Goal: Information Seeking & Learning: Learn about a topic

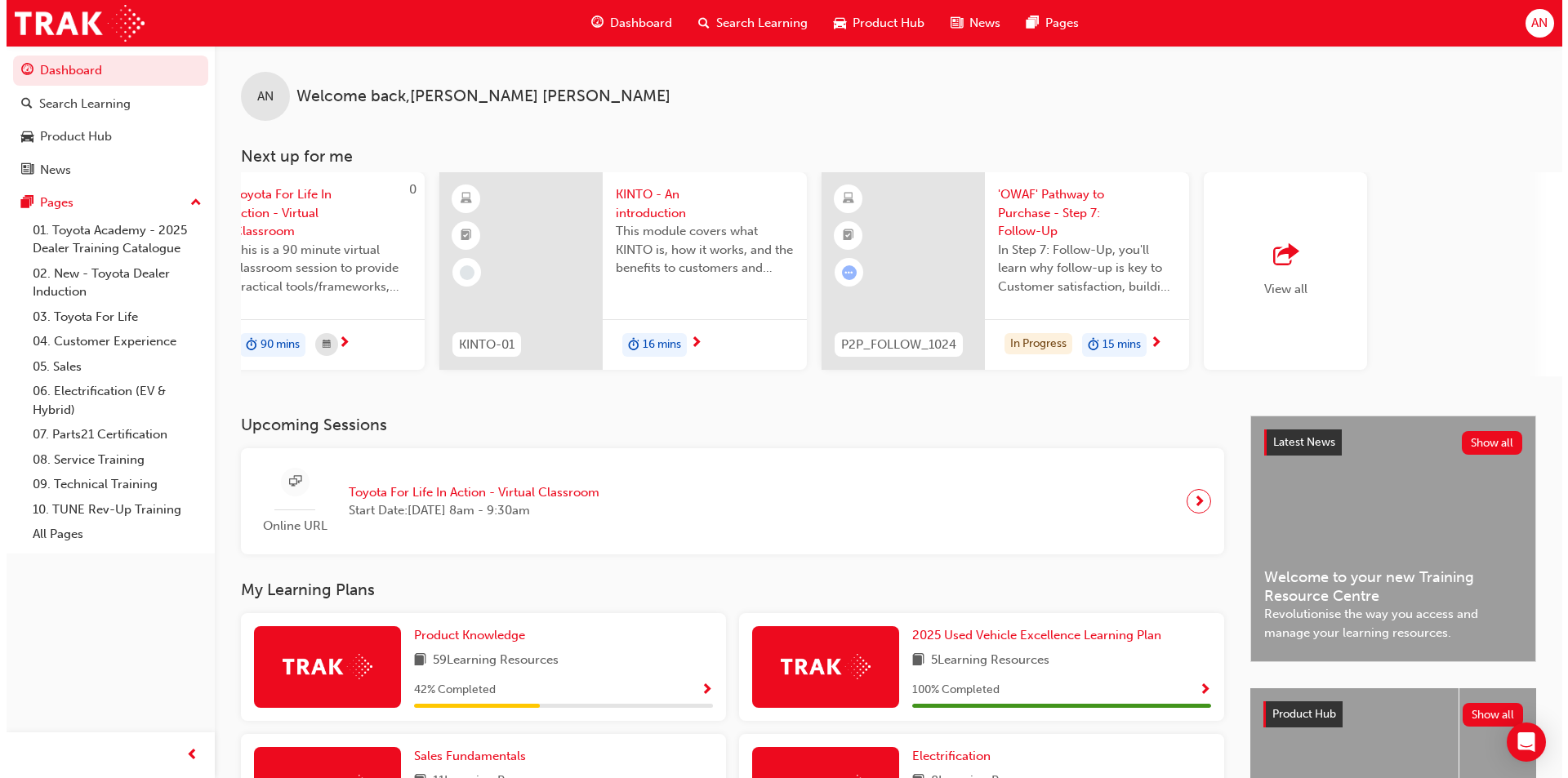
scroll to position [0, 970]
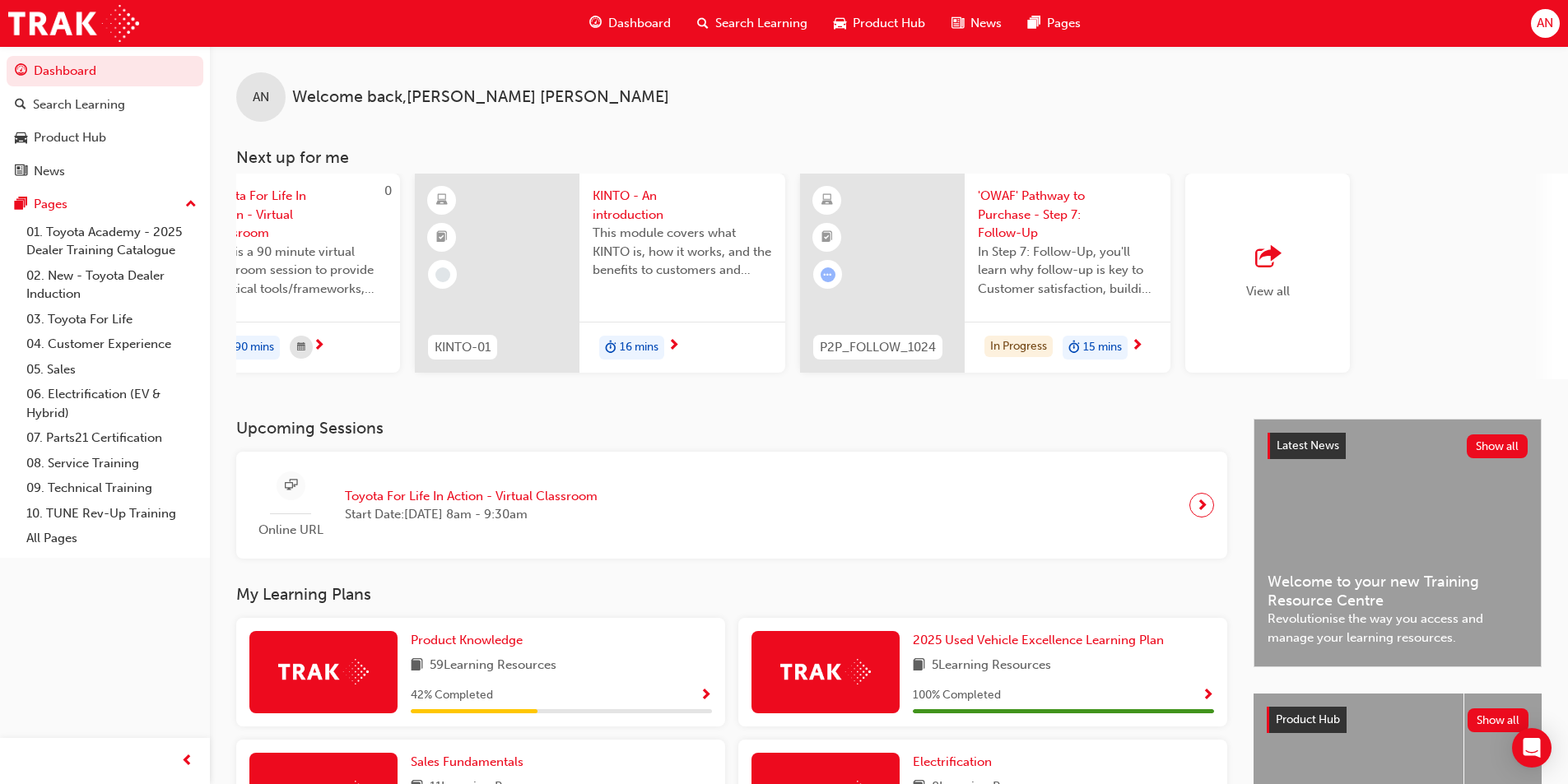
click at [1057, 192] on span "'OWAF' Pathway to Purchase - Step 7: Follow-Up" at bounding box center [1067, 215] width 179 height 56
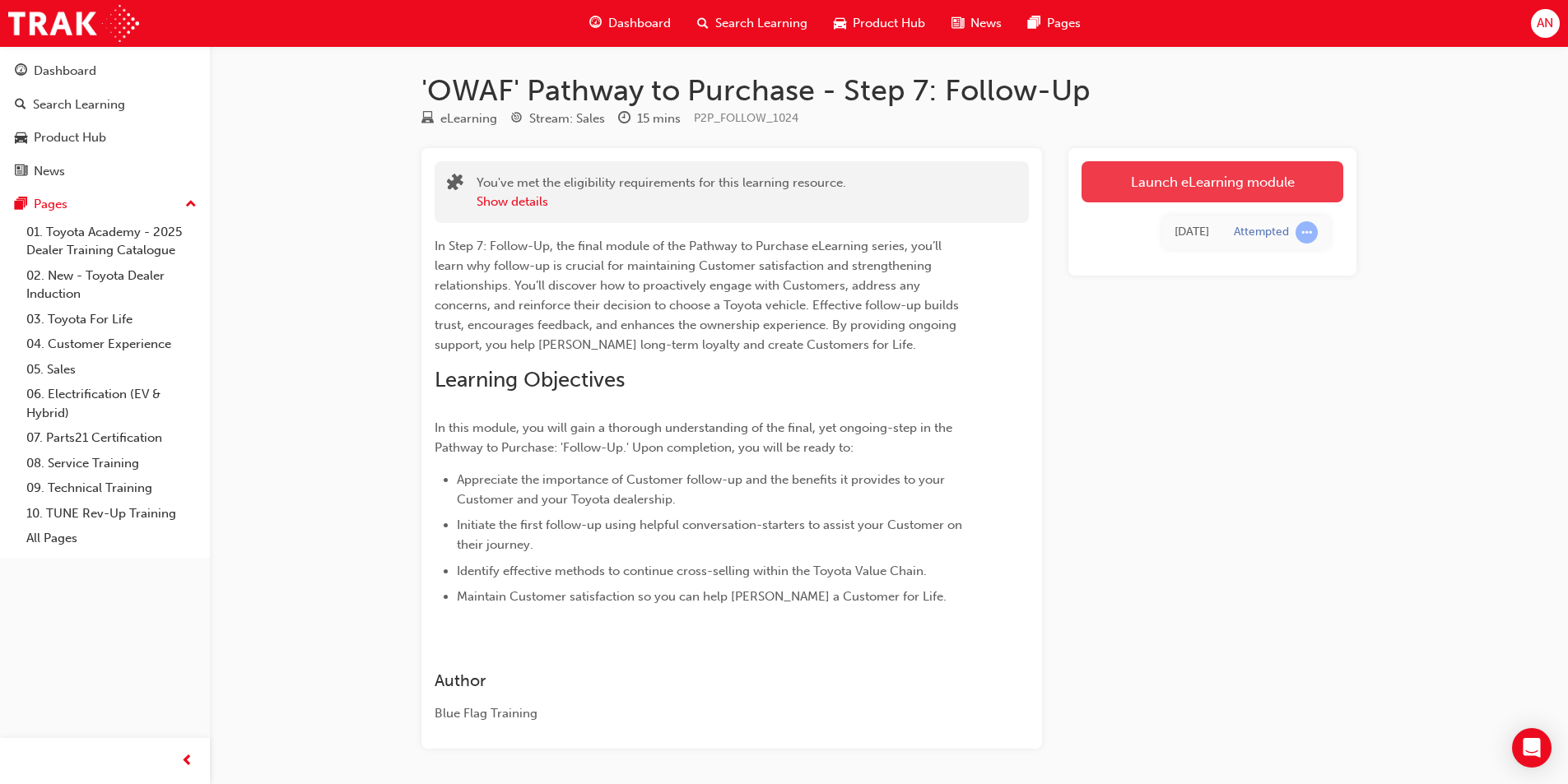
click at [1223, 185] on link "Launch eLearning module" at bounding box center [1211, 182] width 261 height 41
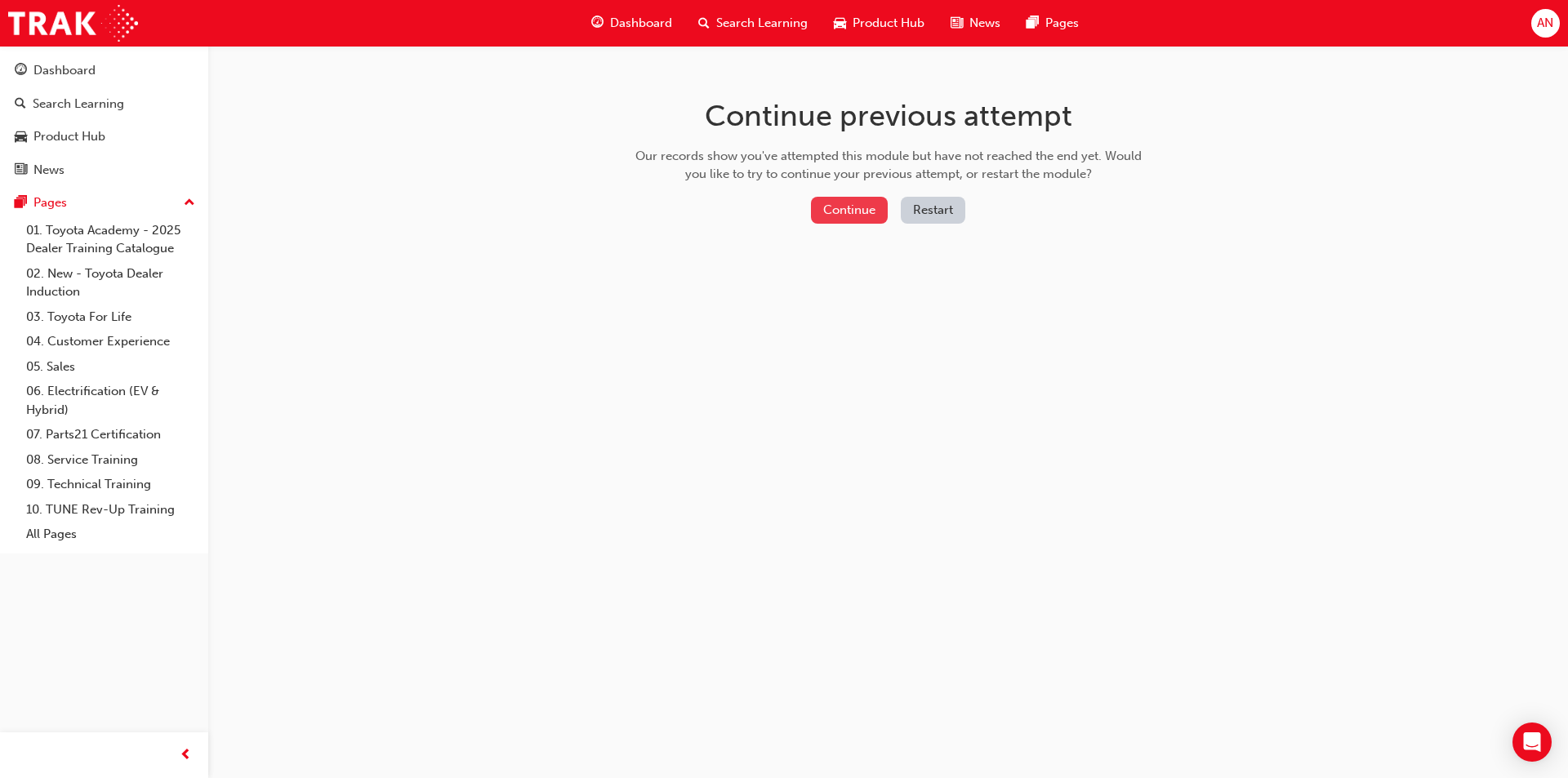
click at [877, 207] on button "Continue" at bounding box center [849, 210] width 77 height 27
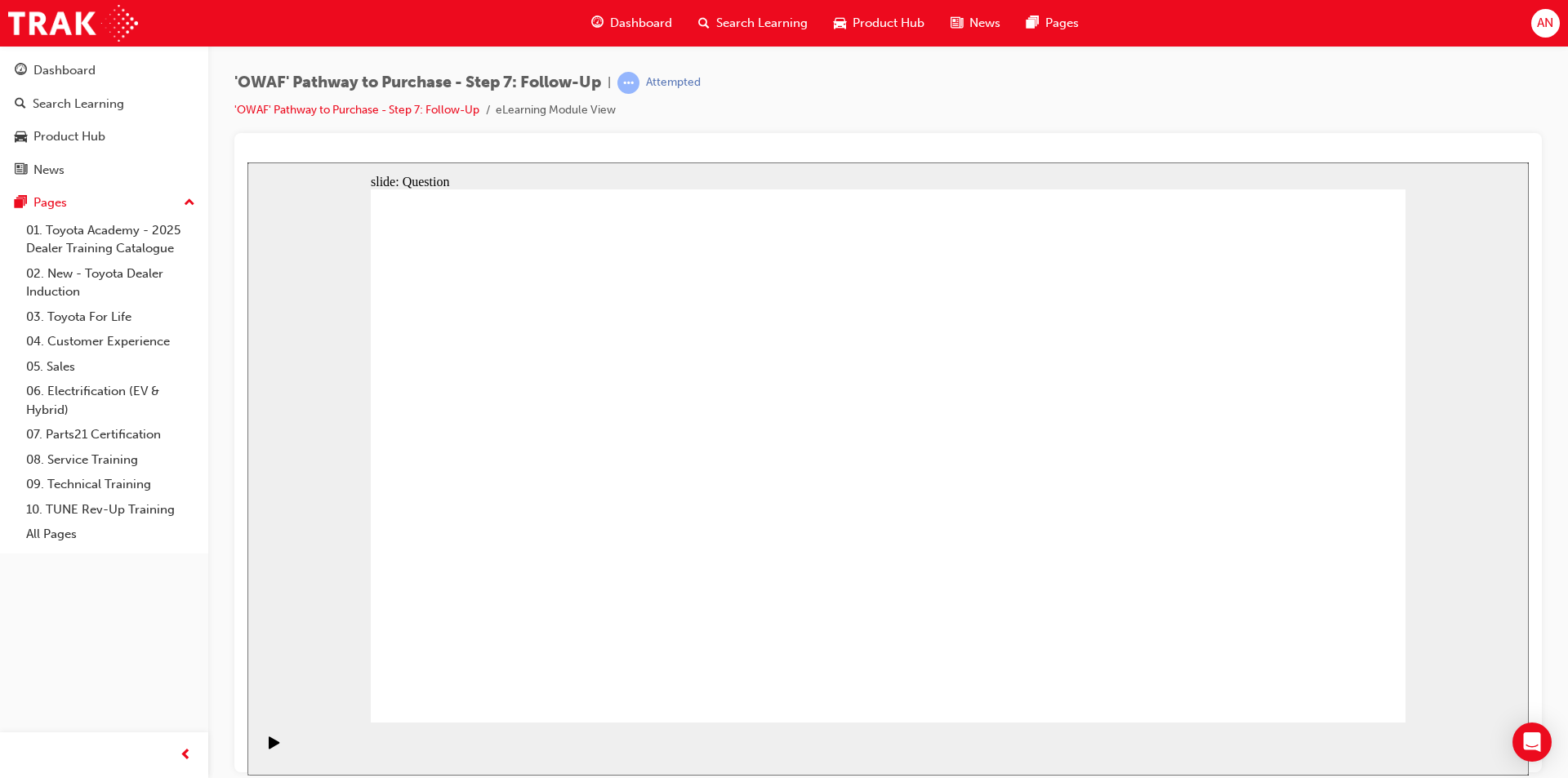
drag, startPoint x: 1297, startPoint y: 675, endPoint x: 1297, endPoint y: 690, distance: 15.0
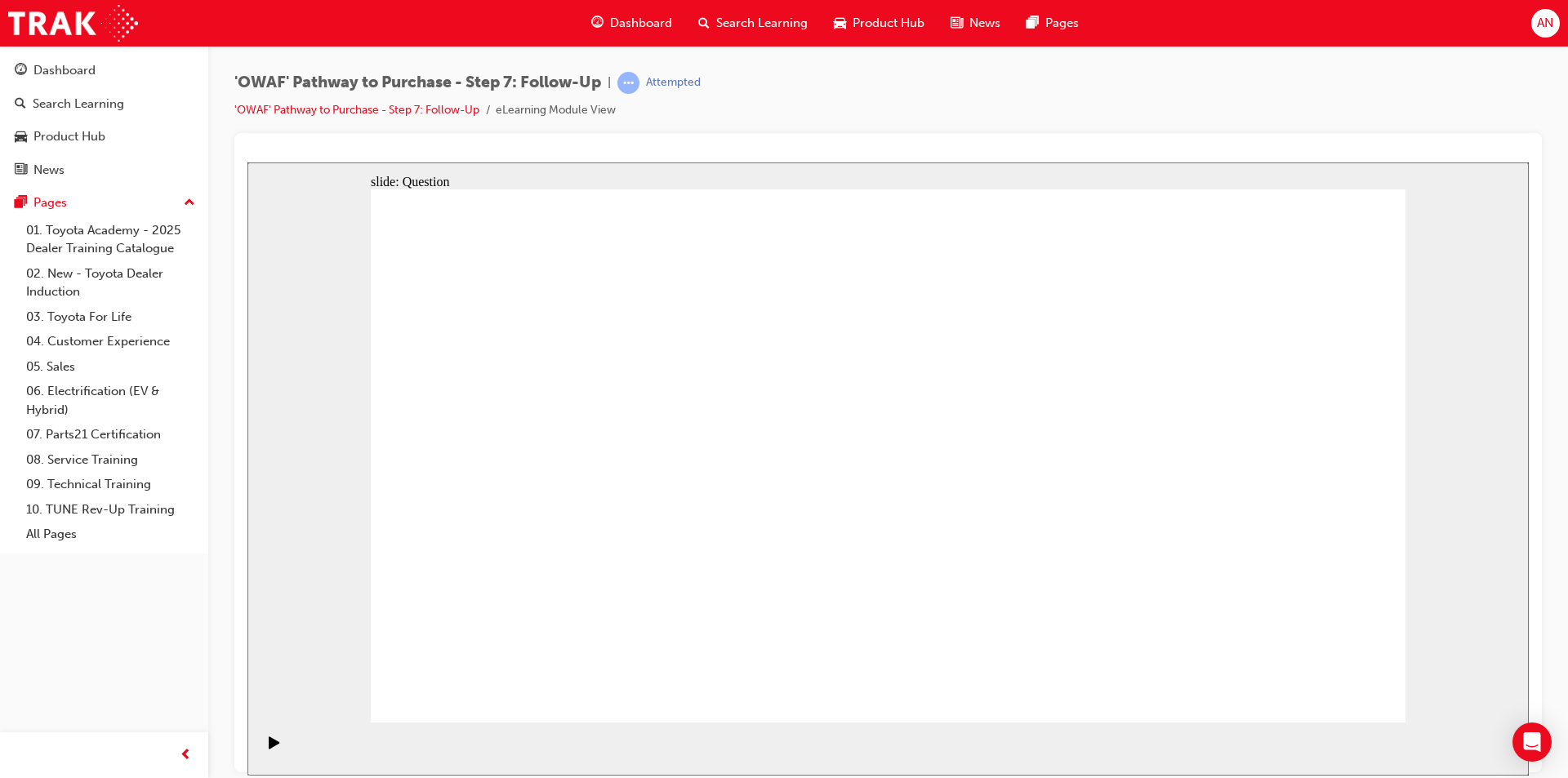
radio input "false"
radio input "true"
drag, startPoint x: 1306, startPoint y: 705, endPoint x: 1311, endPoint y: 696, distance: 10.3
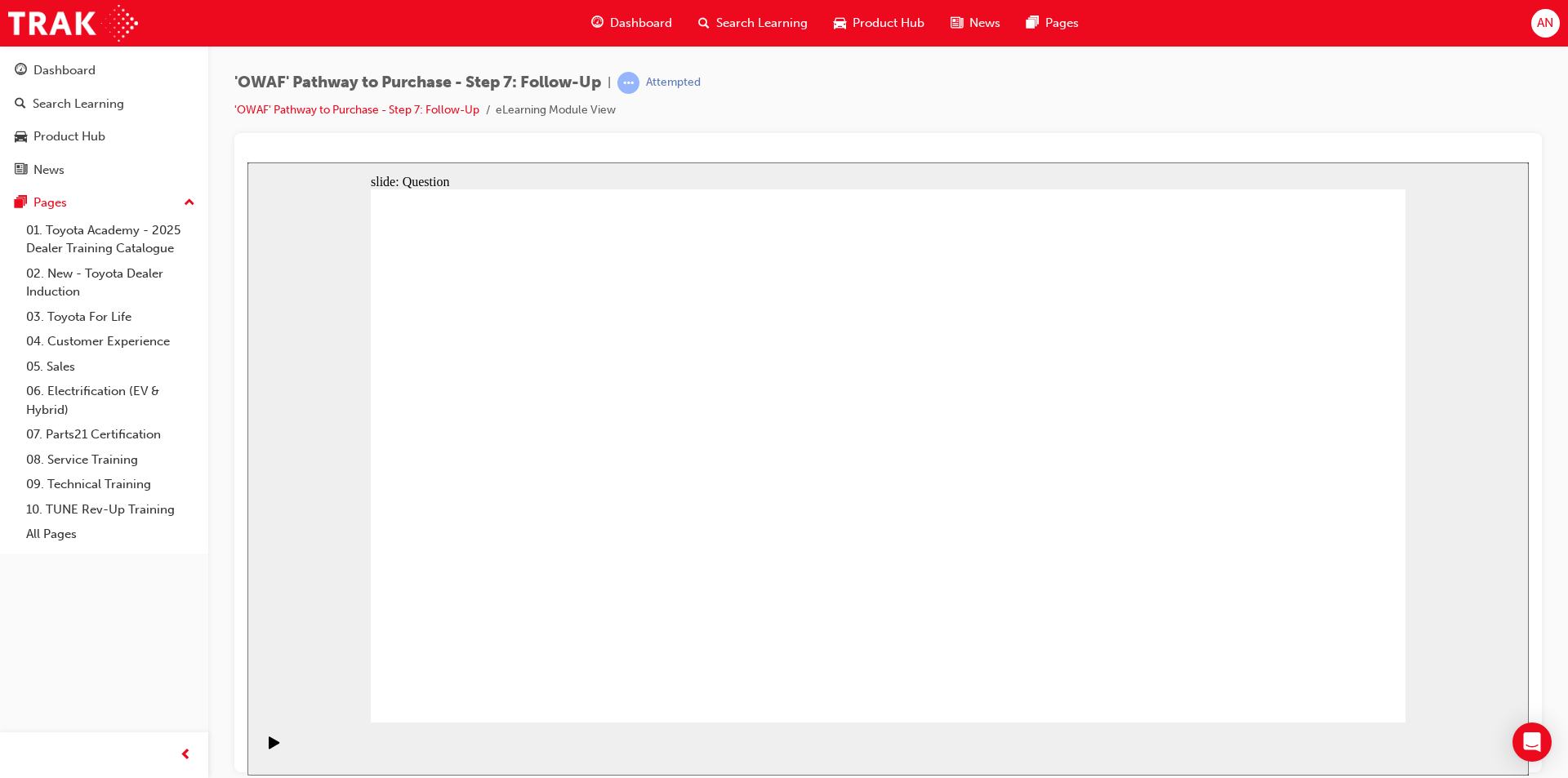
radio input "true"
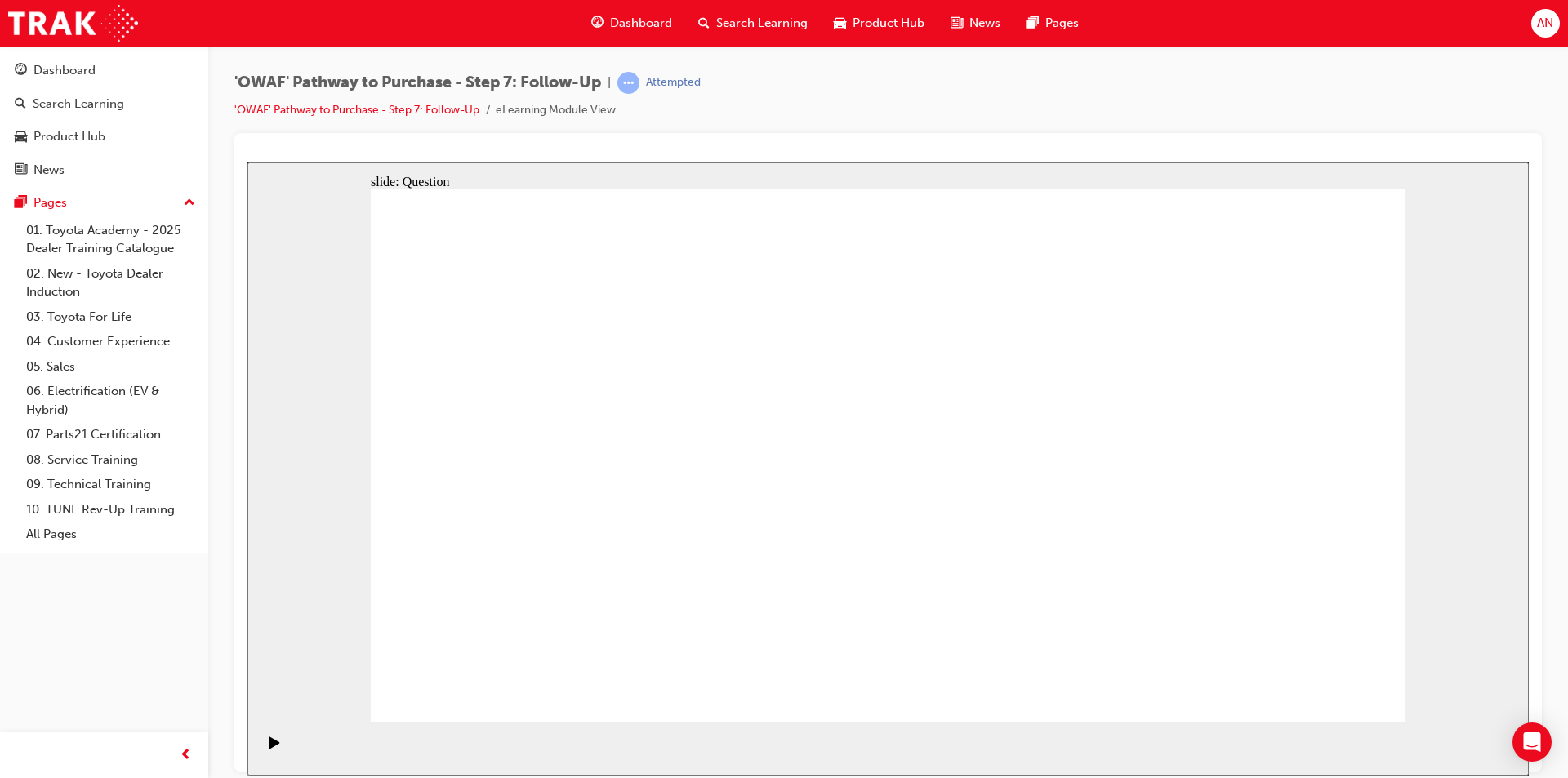
drag, startPoint x: 1108, startPoint y: 598, endPoint x: 915, endPoint y: 400, distance: 276.5
drag, startPoint x: 924, startPoint y: 657, endPoint x: 686, endPoint y: 454, distance: 312.8
drag, startPoint x: 702, startPoint y: 592, endPoint x: 726, endPoint y: 488, distance: 106.7
drag, startPoint x: 909, startPoint y: 402, endPoint x: 850, endPoint y: 554, distance: 163.0
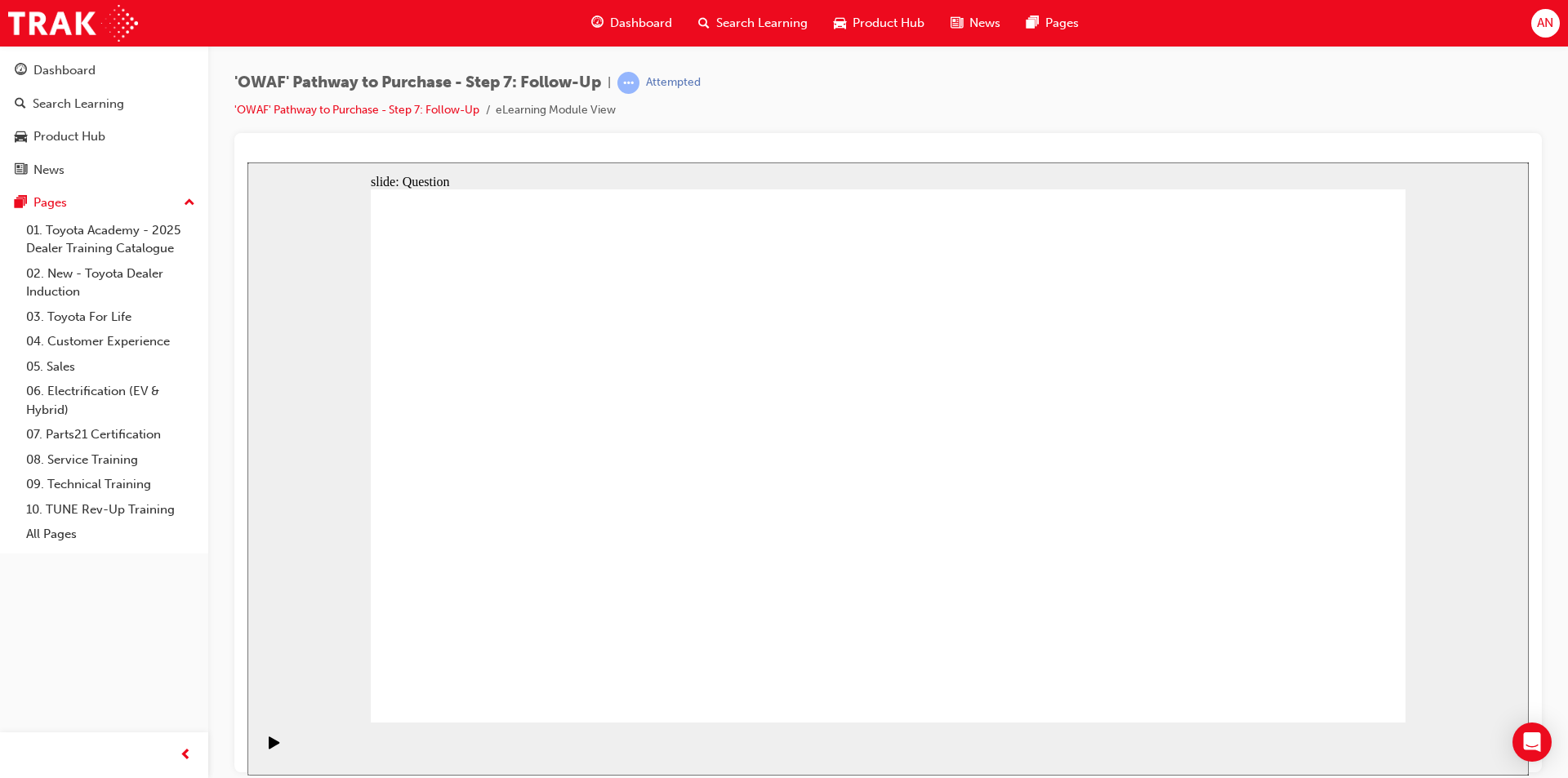
drag, startPoint x: 728, startPoint y: 487, endPoint x: 887, endPoint y: 397, distance: 182.7
drag, startPoint x: 1102, startPoint y: 601, endPoint x: 755, endPoint y: 500, distance: 361.4
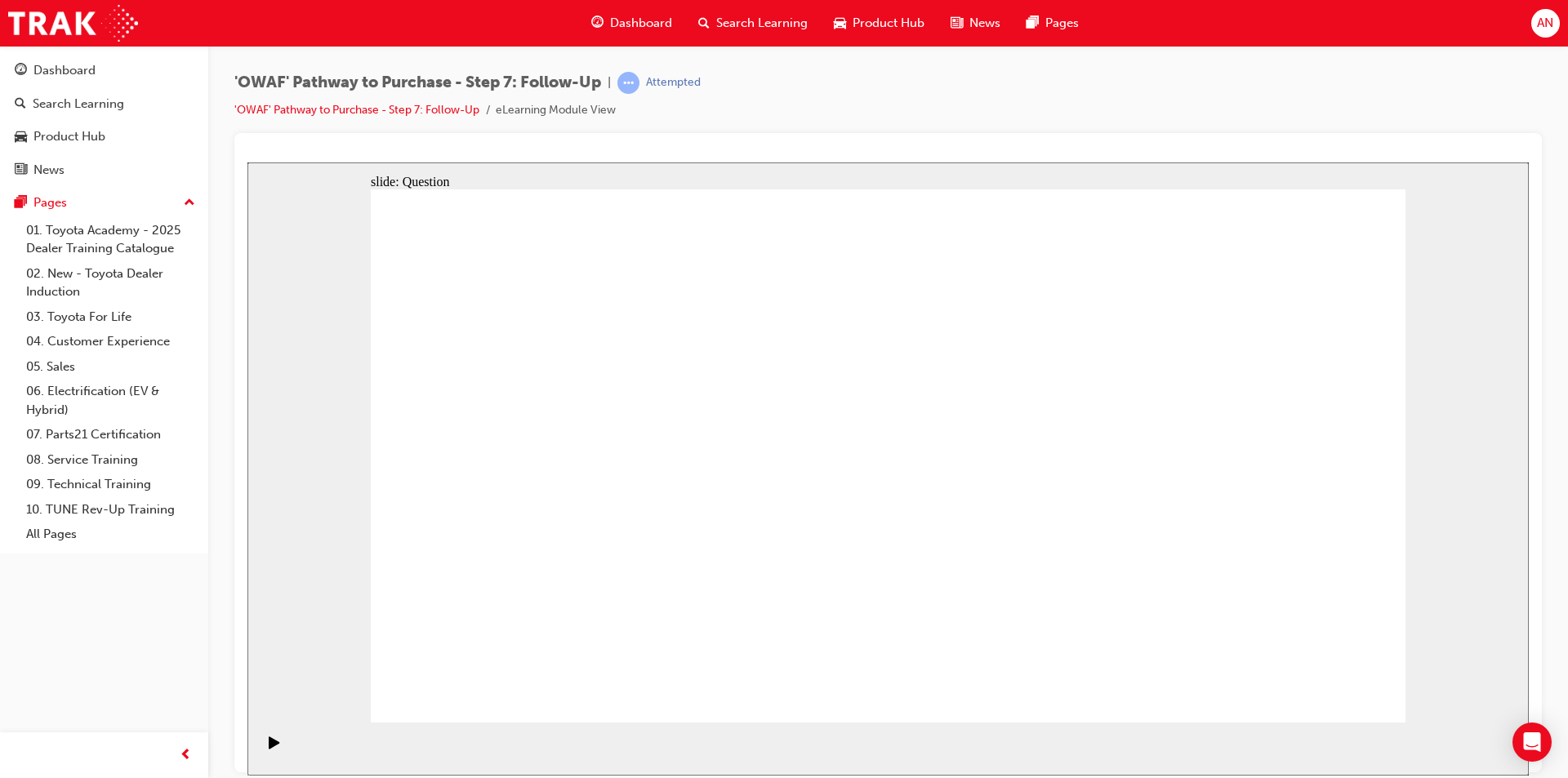
radio input "true"
drag, startPoint x: 1319, startPoint y: 670, endPoint x: 1337, endPoint y: 687, distance: 24.8
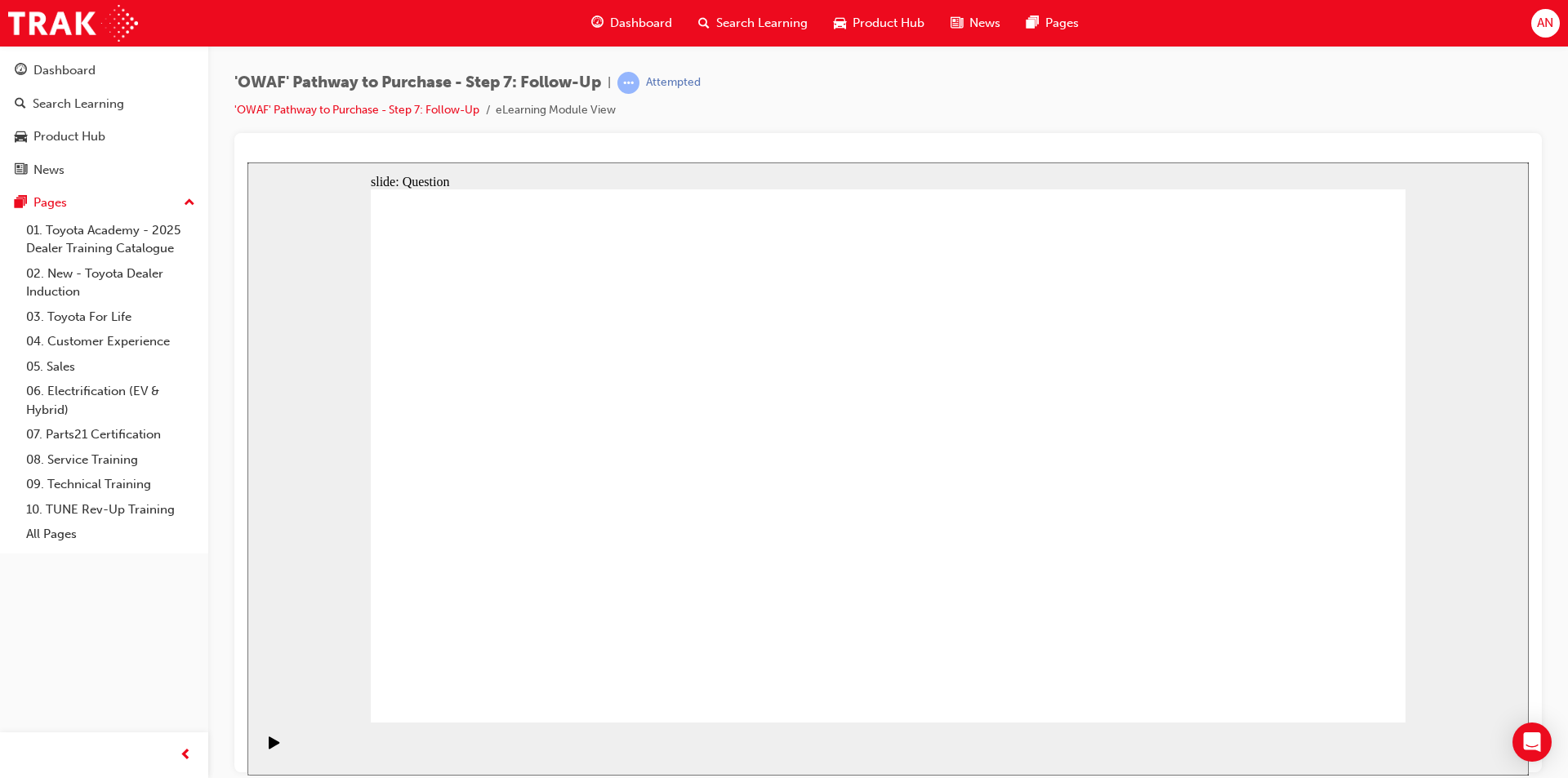
radio input "true"
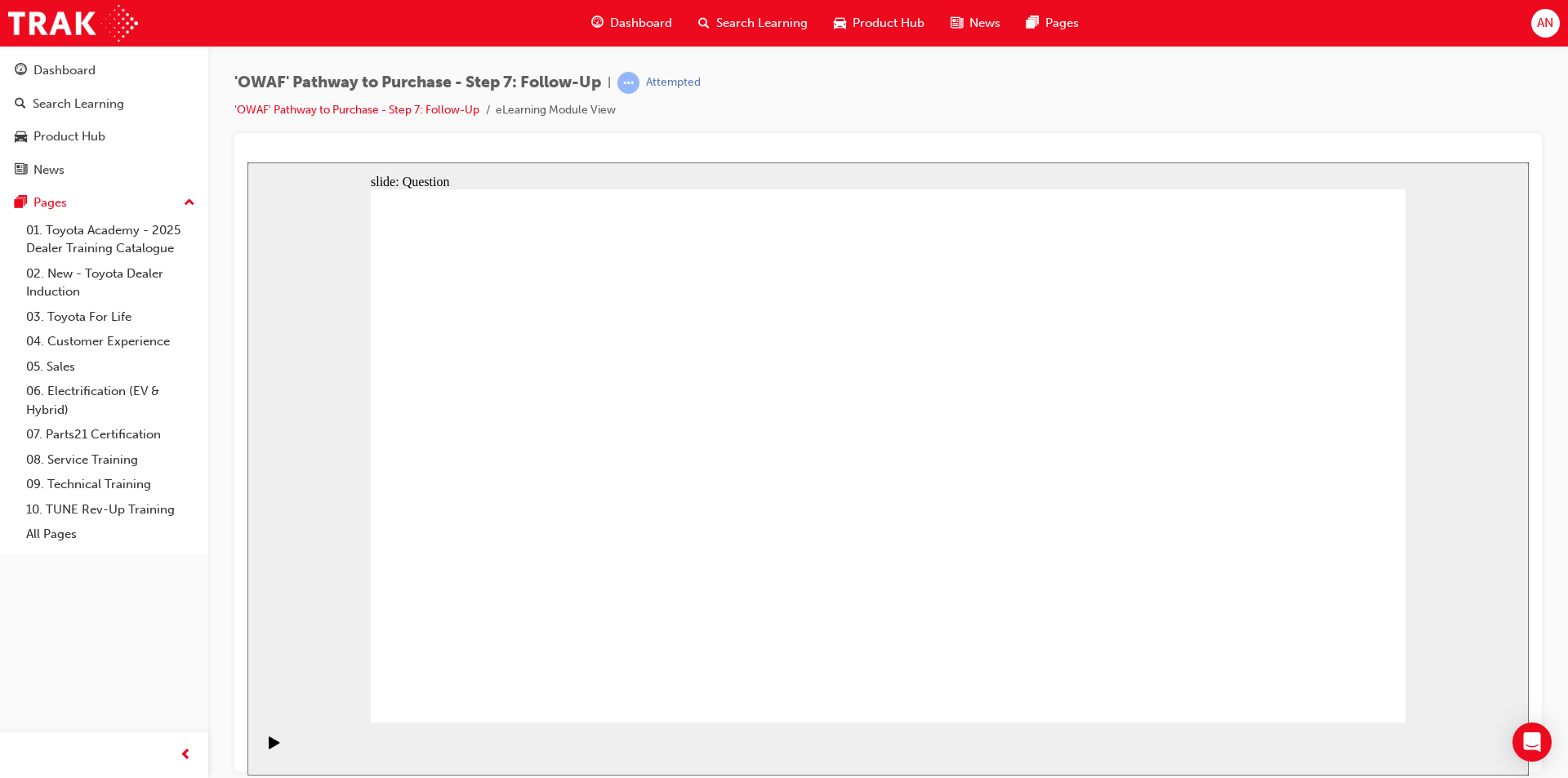
radio input "false"
radio input "true"
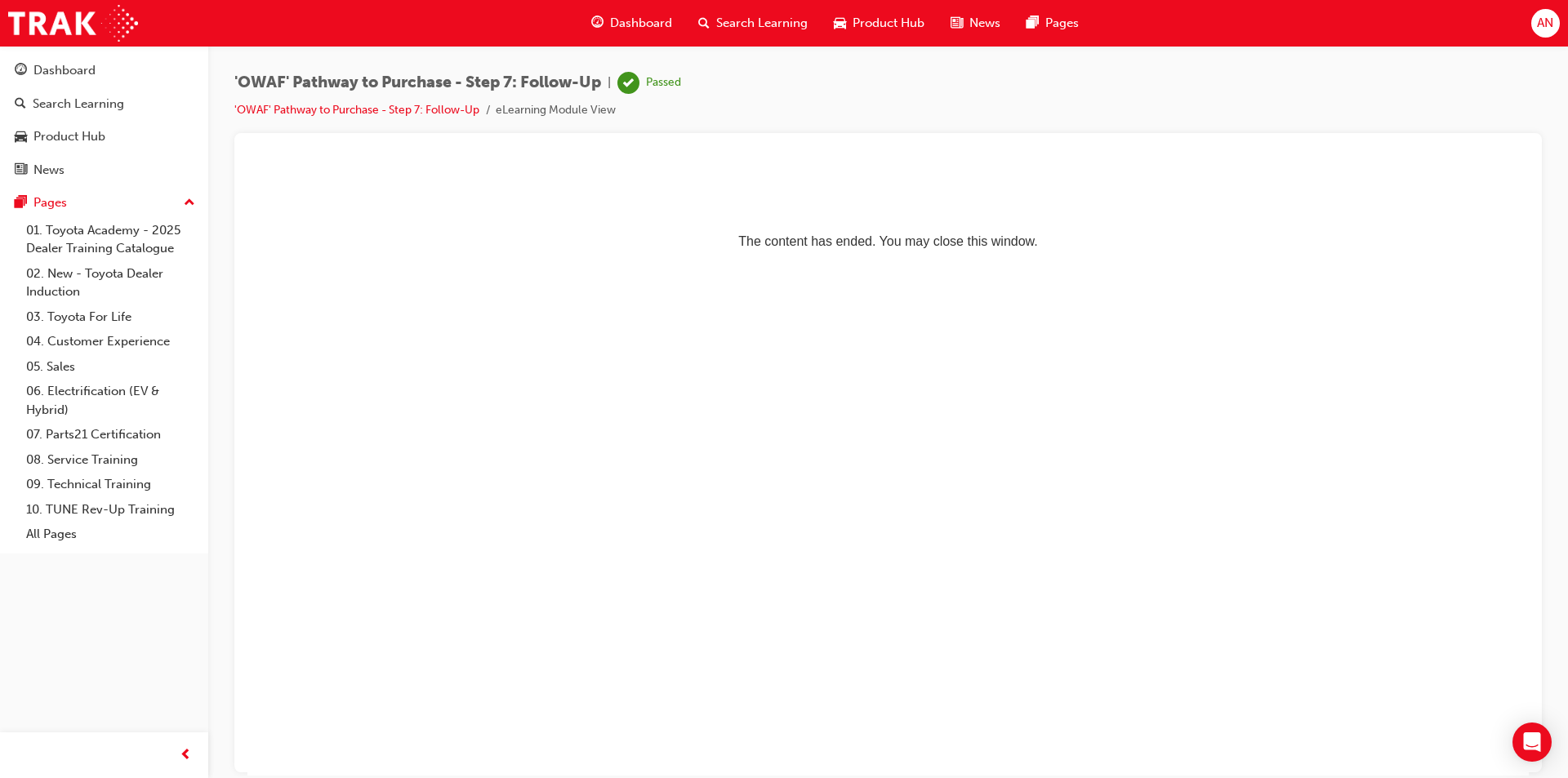
click at [629, 10] on div "Dashboard" at bounding box center [631, 23] width 107 height 34
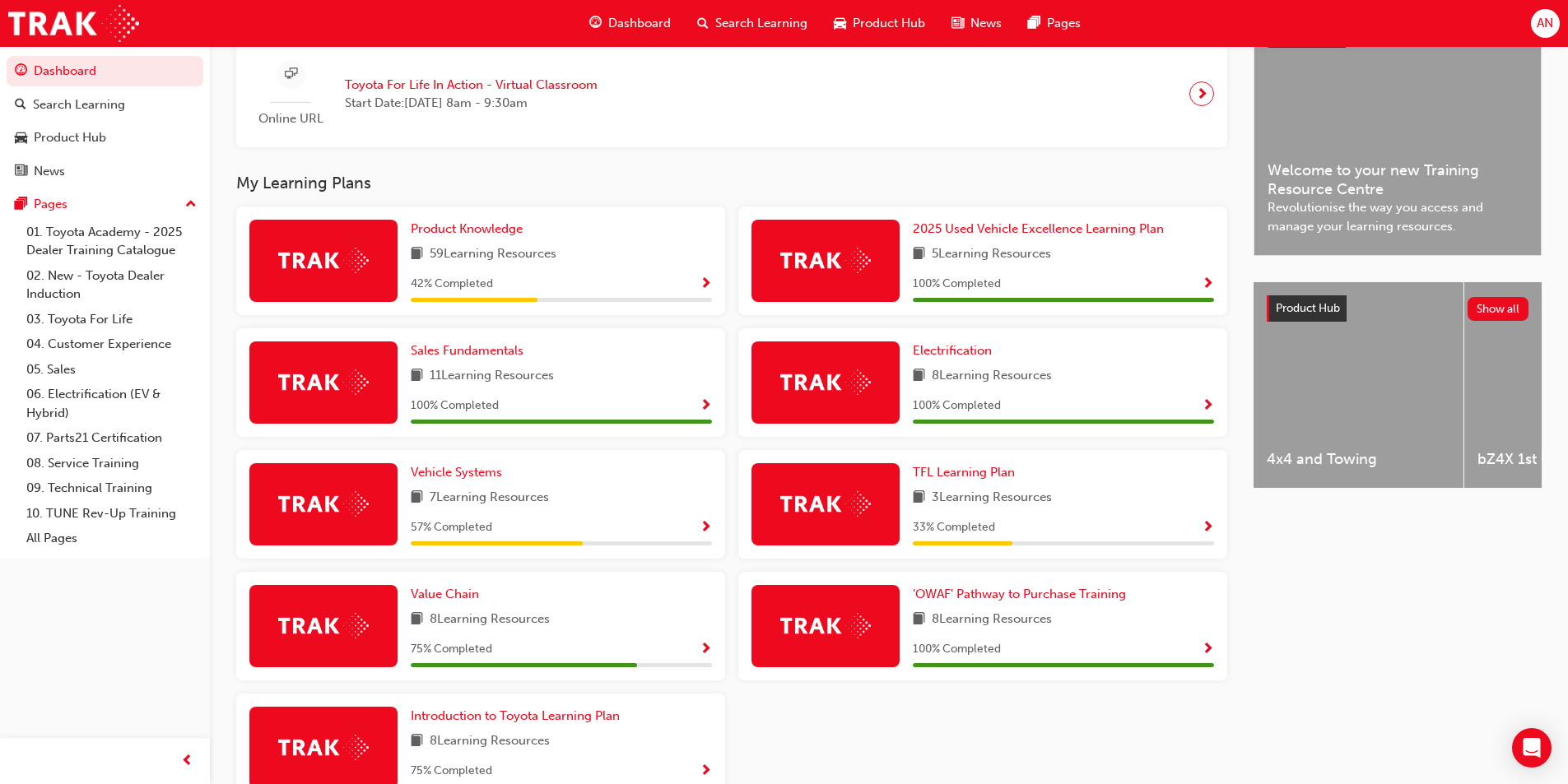
scroll to position [517, 0]
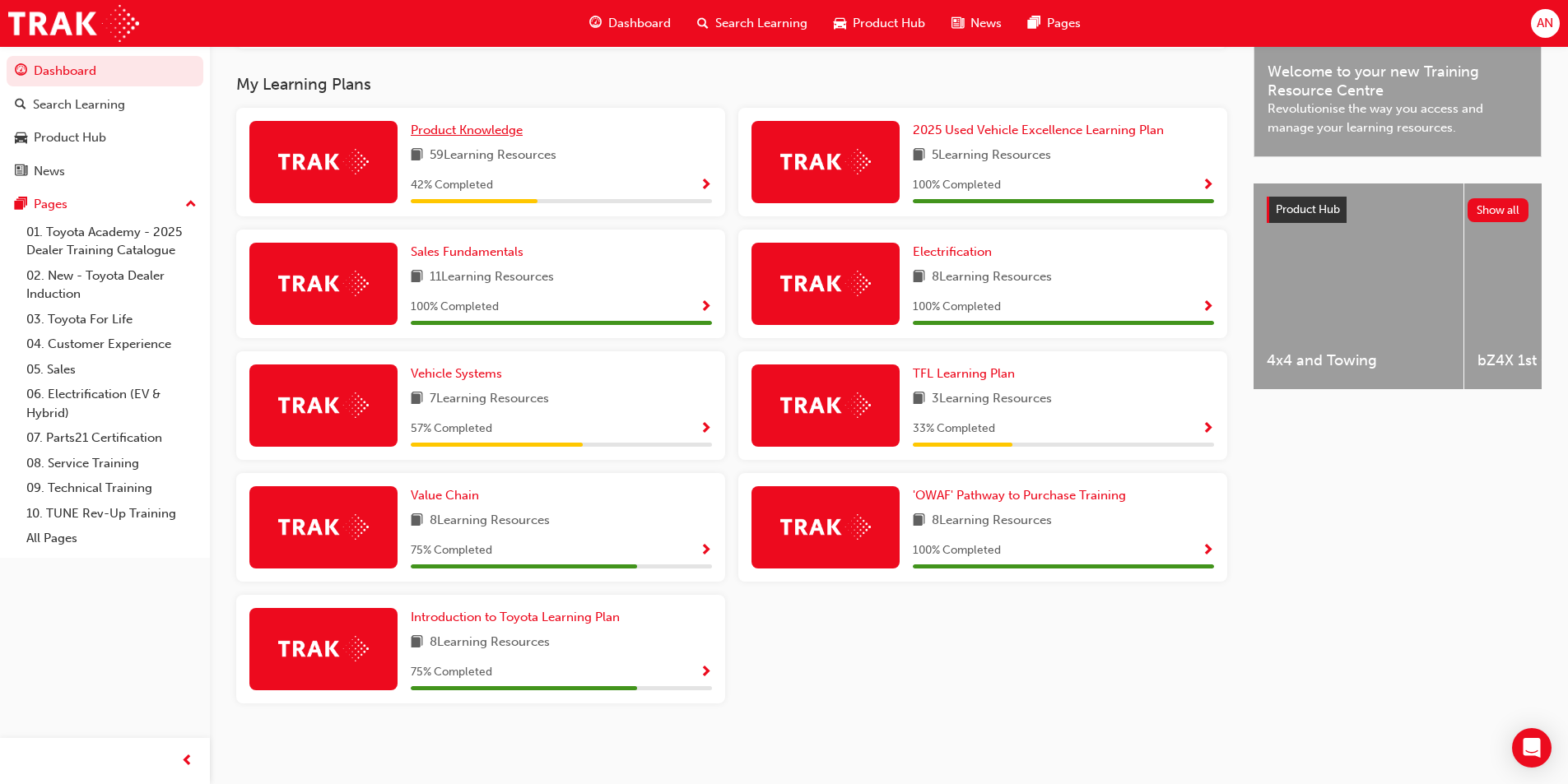
click at [470, 135] on span "Product Knowledge" at bounding box center [467, 129] width 112 height 15
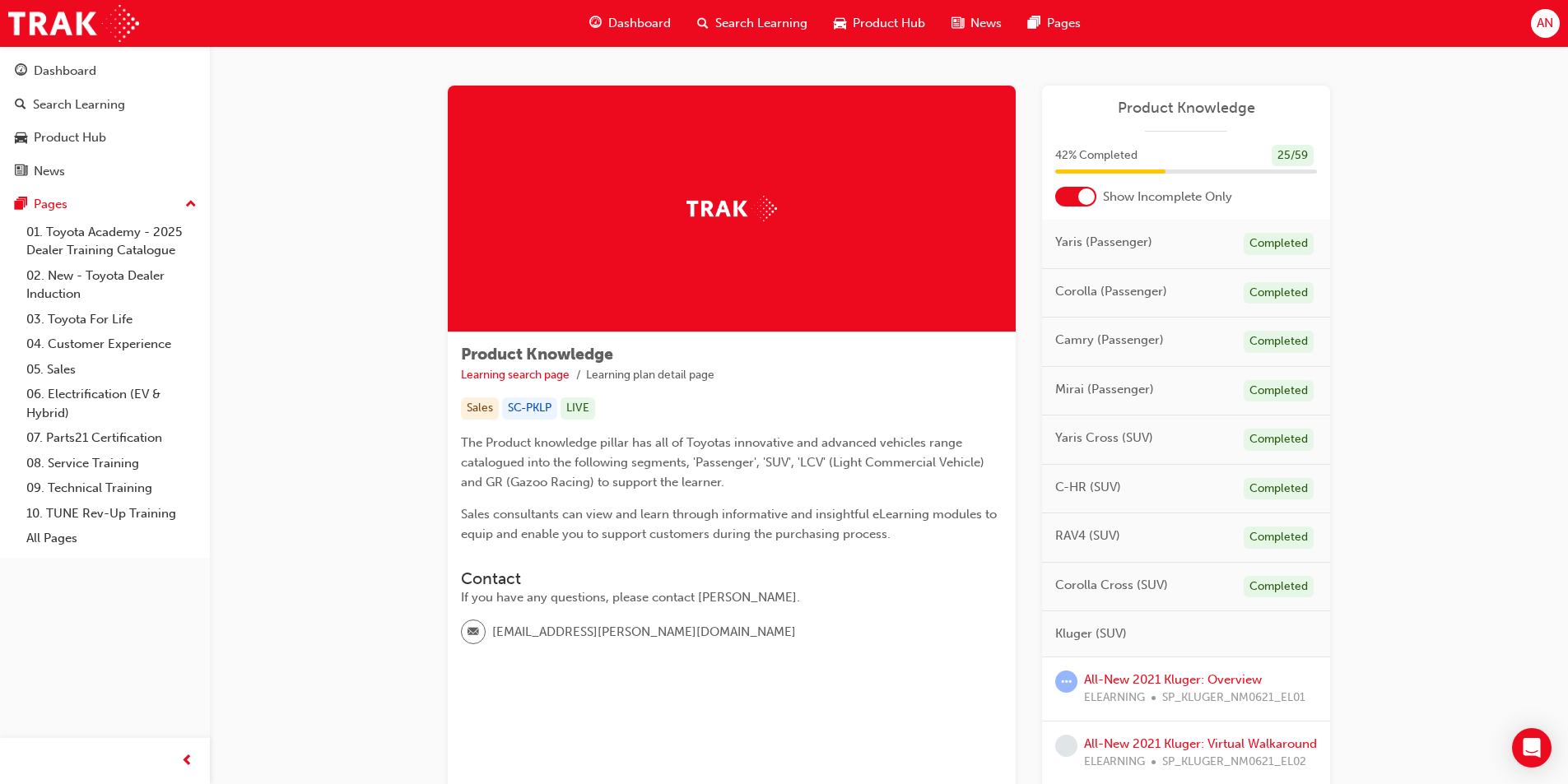
click at [638, 21] on span "Dashboard" at bounding box center [640, 24] width 63 height 19
